Goal: Use online tool/utility: Use online tool/utility

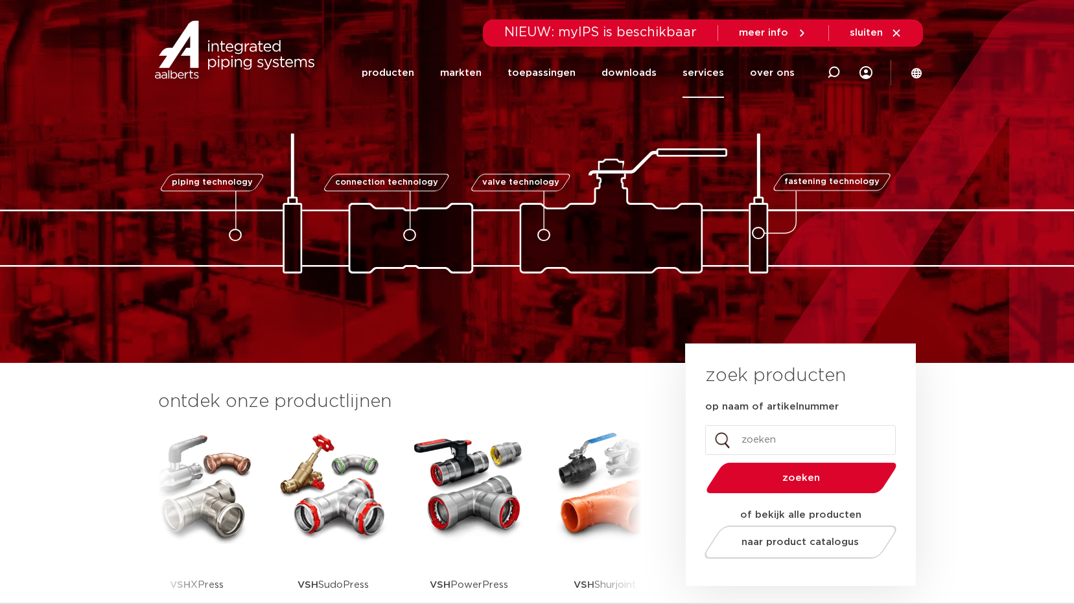
click at [709, 73] on link "services" at bounding box center [703, 73] width 41 height 50
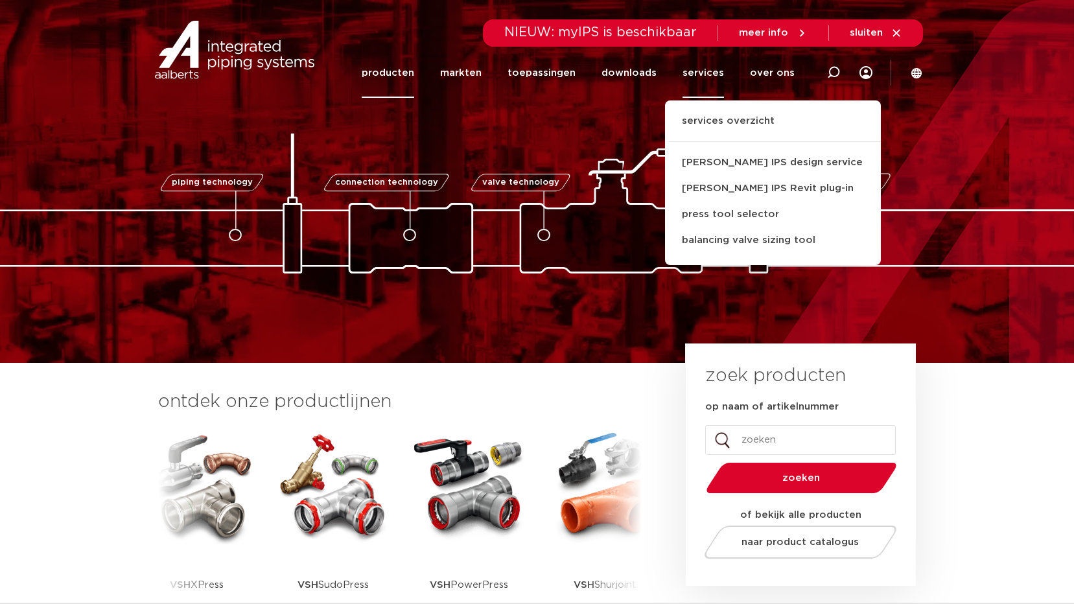
click at [400, 71] on link "producten" at bounding box center [388, 73] width 53 height 50
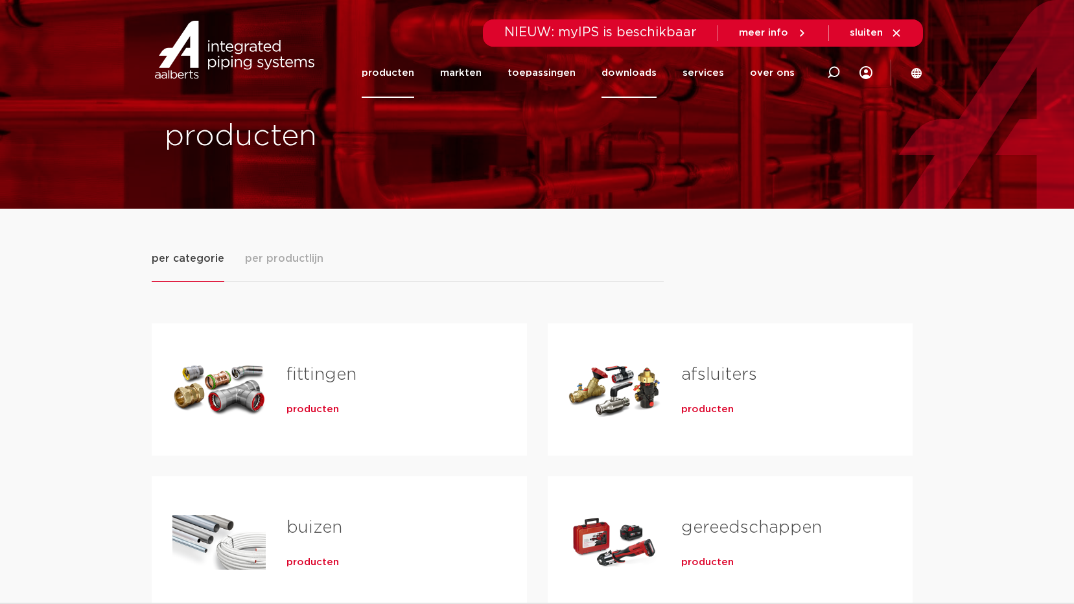
click at [635, 73] on link "downloads" at bounding box center [629, 73] width 55 height 50
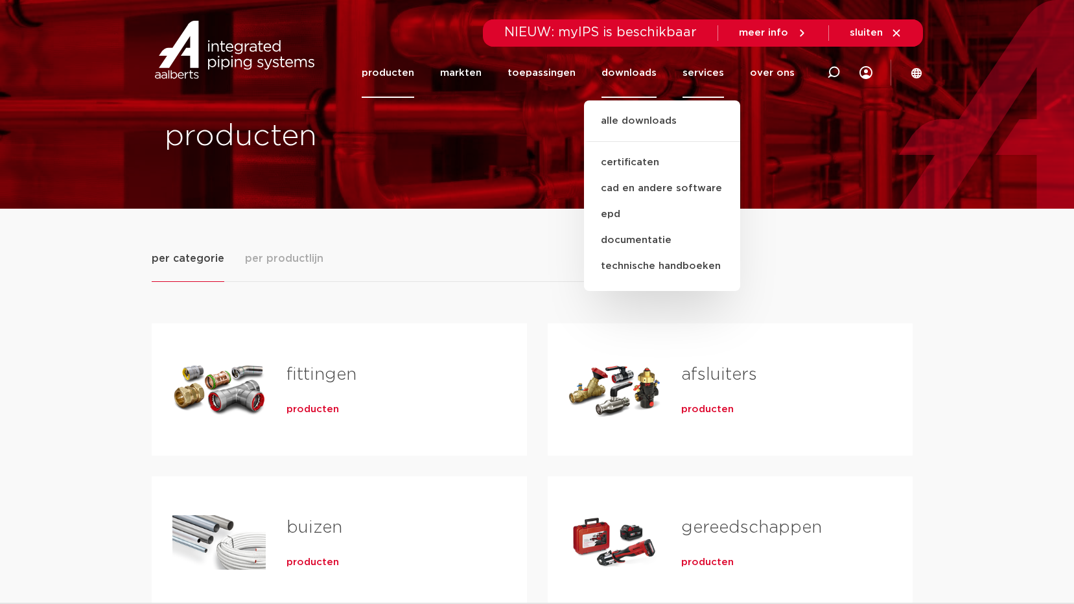
click at [701, 76] on link "services" at bounding box center [703, 73] width 41 height 50
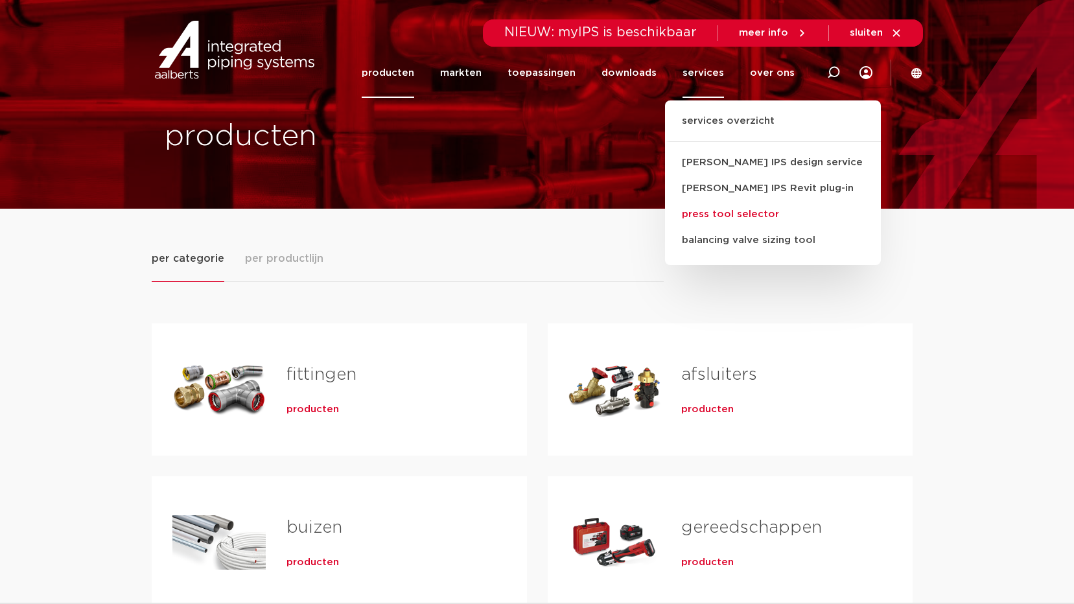
click at [718, 215] on link "press tool selector" at bounding box center [773, 215] width 216 height 26
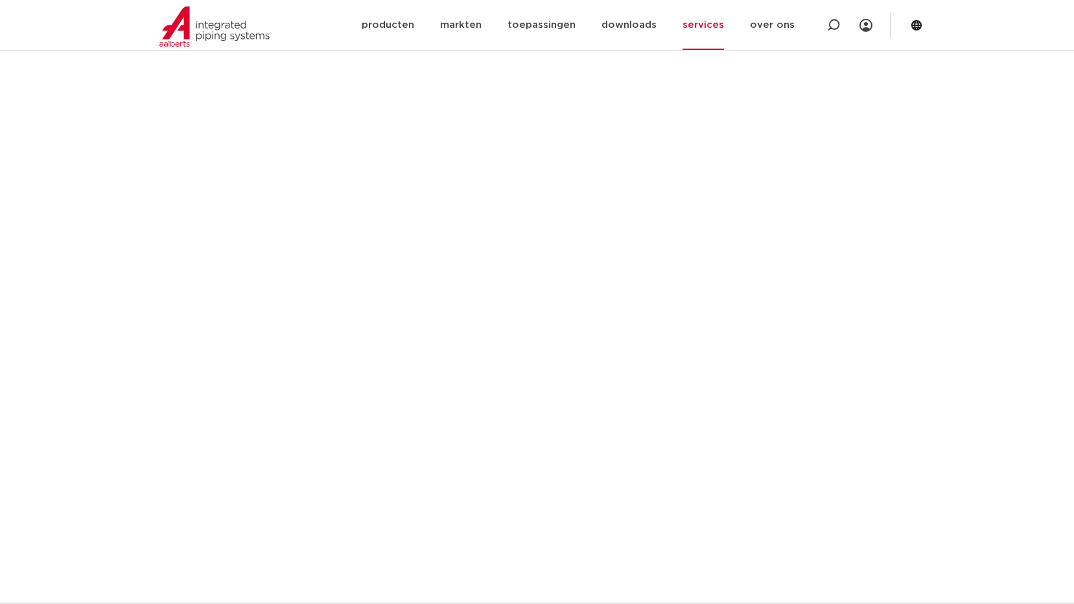
scroll to position [519, 0]
